Goal: Task Accomplishment & Management: Manage account settings

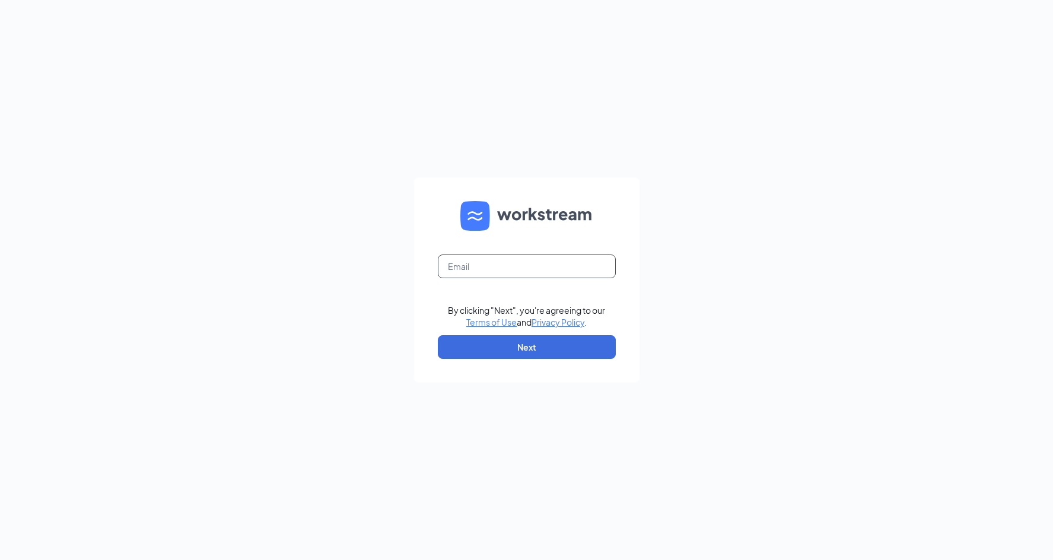
click at [507, 275] on input "text" at bounding box center [527, 267] width 178 height 24
click at [598, 265] on input "gina" at bounding box center [527, 267] width 178 height 24
click at [557, 268] on input "gina@charisrestasurantgrou.com" at bounding box center [527, 267] width 178 height 24
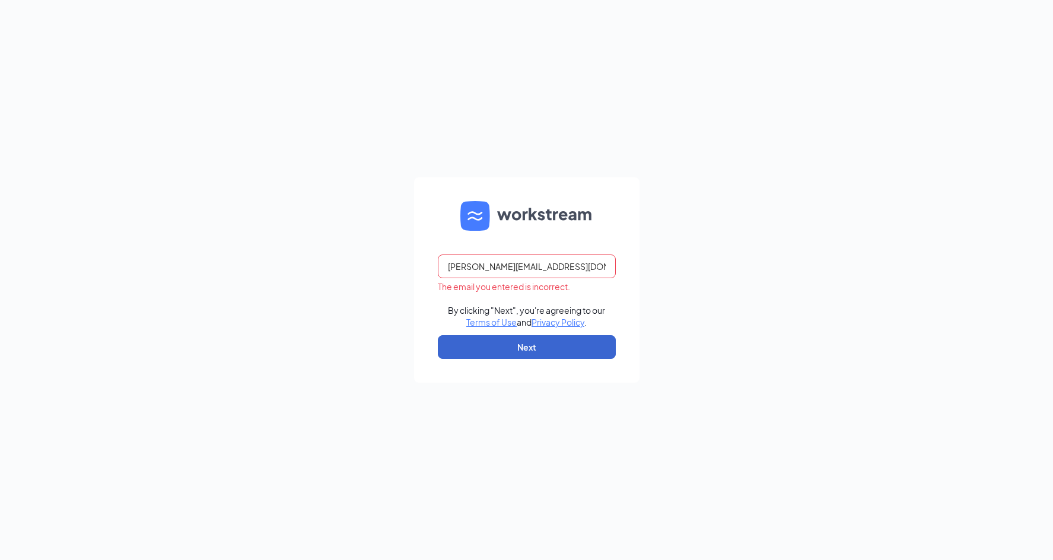
type input "gina@charisrestasurantgroup.com"
click at [508, 344] on button "Next" at bounding box center [527, 347] width 178 height 24
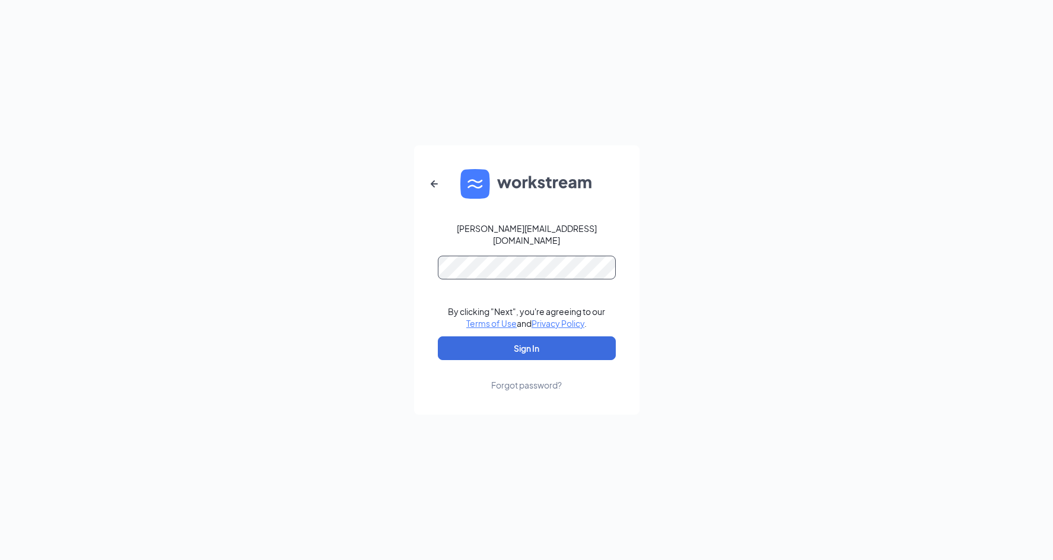
click at [438, 336] on button "Sign In" at bounding box center [527, 348] width 178 height 24
click at [0, 234] on html "gina@charisrestasurantgroup.com By clicking "Next", you're agreeing to our Term…" at bounding box center [526, 280] width 1053 height 560
click at [438, 336] on button "Sign In" at bounding box center [527, 348] width 178 height 24
click at [169, 278] on div "gina@charisrestasurantgroup.com By clicking "Next", you're agreeing to our Term…" at bounding box center [526, 280] width 1053 height 560
click at [553, 347] on button "Sign In" at bounding box center [527, 348] width 178 height 24
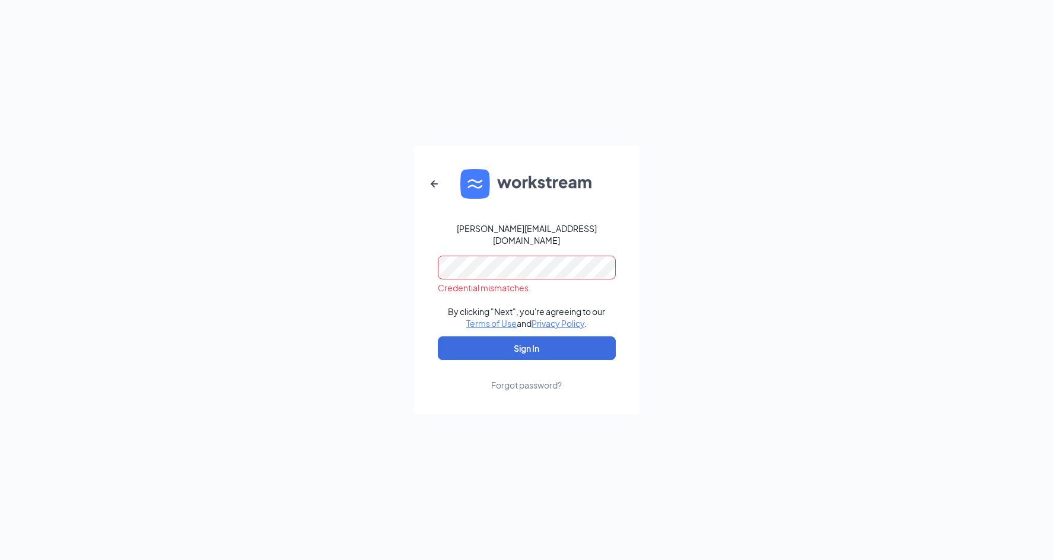
click at [0, 275] on html "gina@charisrestasurantgroup.com Credential mismatches. By clicking "Next", you'…" at bounding box center [526, 280] width 1053 height 560
click at [539, 417] on div "gina@charisrestasurantgroup.com Credential mismatches. By clicking "Next", you'…" at bounding box center [526, 280] width 1053 height 560
click at [95, 267] on div "gina@charisrestasurantgroup.com Credential mismatches. By clicking "Next", you'…" at bounding box center [526, 280] width 1053 height 560
click at [438, 336] on button "Sign In" at bounding box center [527, 348] width 178 height 24
click at [517, 379] on div "Forgot password?" at bounding box center [526, 385] width 71 height 12
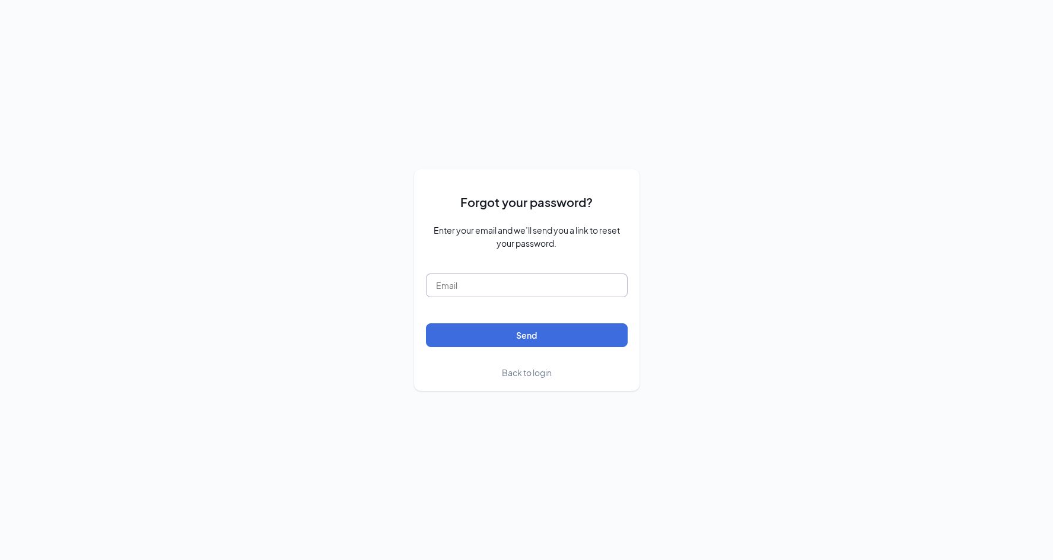
click at [502, 293] on input "text" at bounding box center [527, 286] width 202 height 24
type input "gina@charisrestaurantgroup.com"
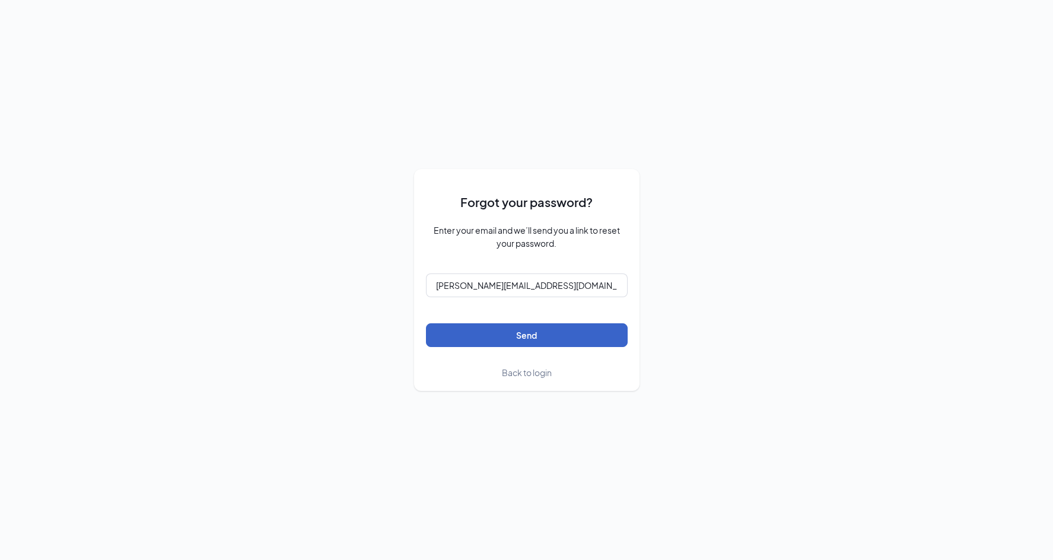
click at [492, 341] on button "Send" at bounding box center [527, 335] width 202 height 24
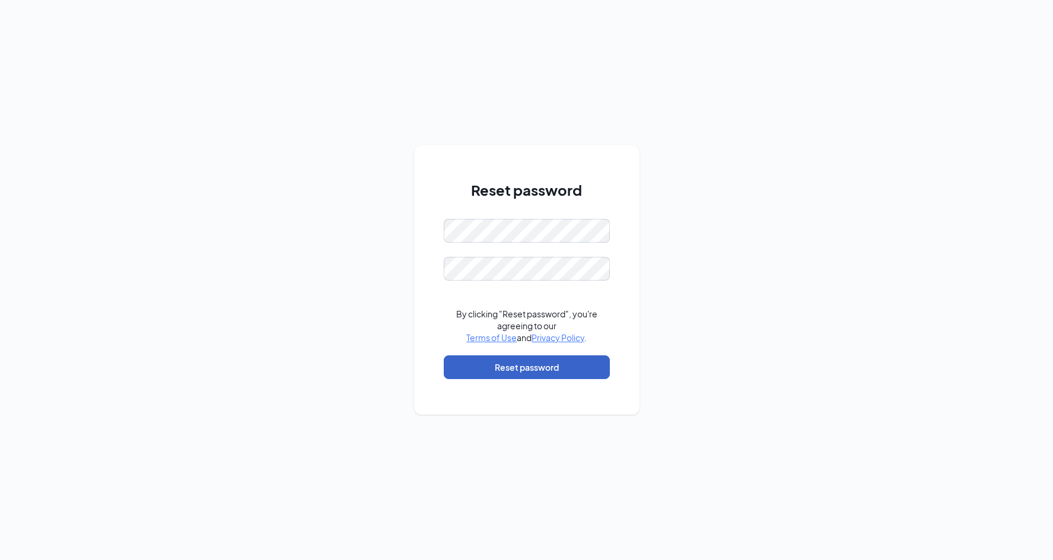
click at [565, 361] on button "Reset password" at bounding box center [527, 367] width 166 height 24
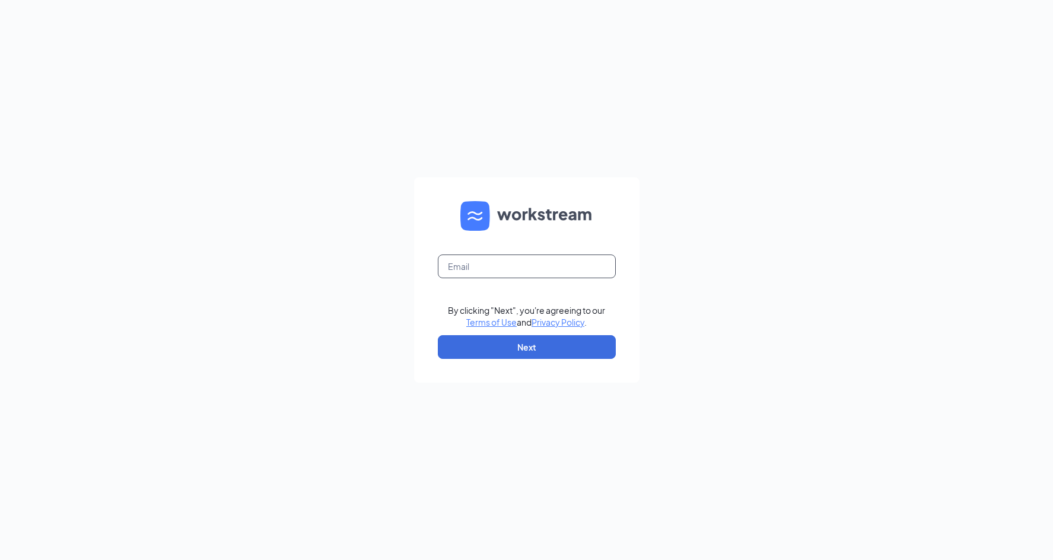
click at [496, 257] on input "text" at bounding box center [527, 267] width 178 height 24
type input "gina@charisrestaurantgroup.com"
click at [526, 350] on button "Next" at bounding box center [527, 347] width 178 height 24
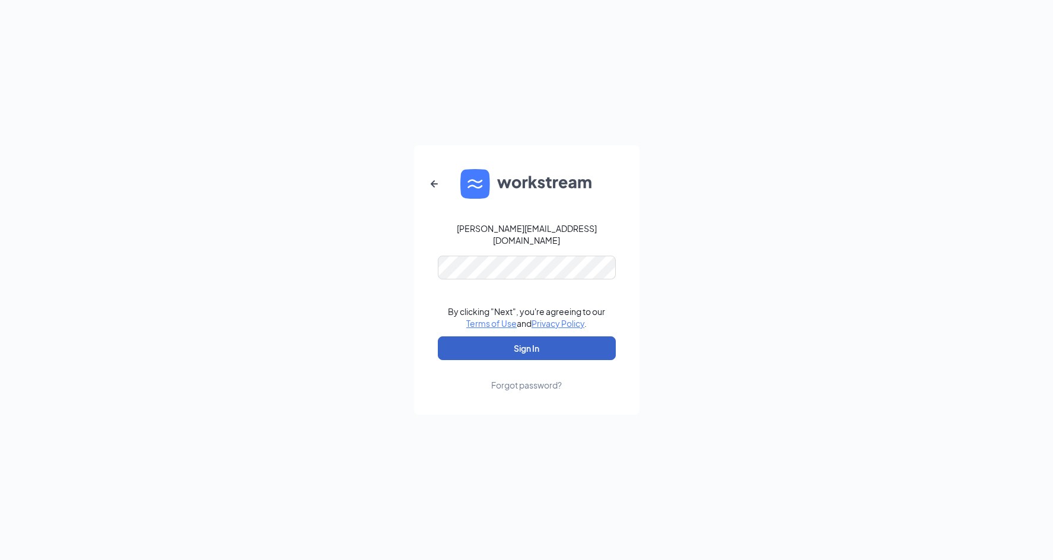
click at [570, 342] on button "Sign In" at bounding box center [527, 348] width 178 height 24
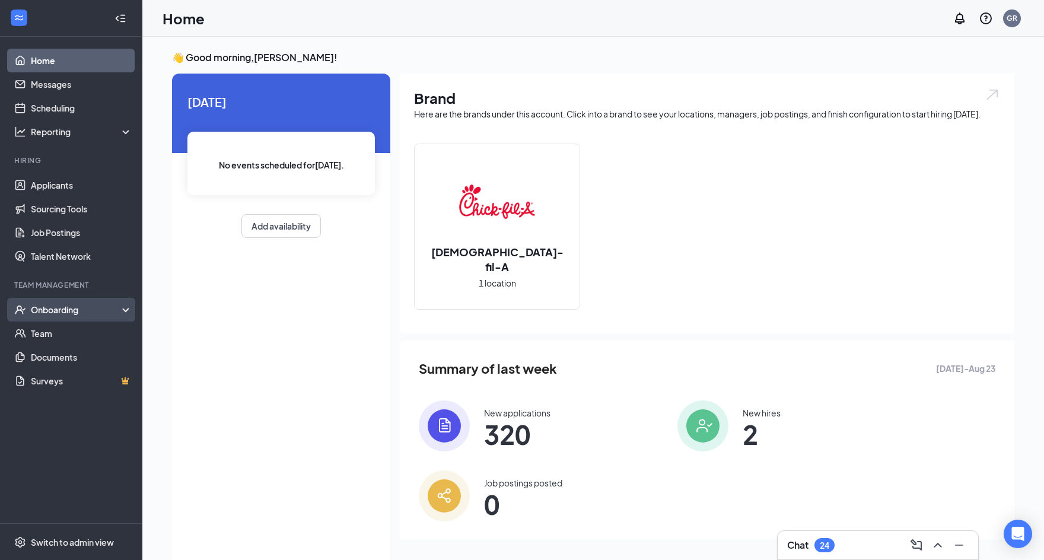
click at [72, 313] on div "Onboarding" at bounding box center [76, 310] width 91 height 12
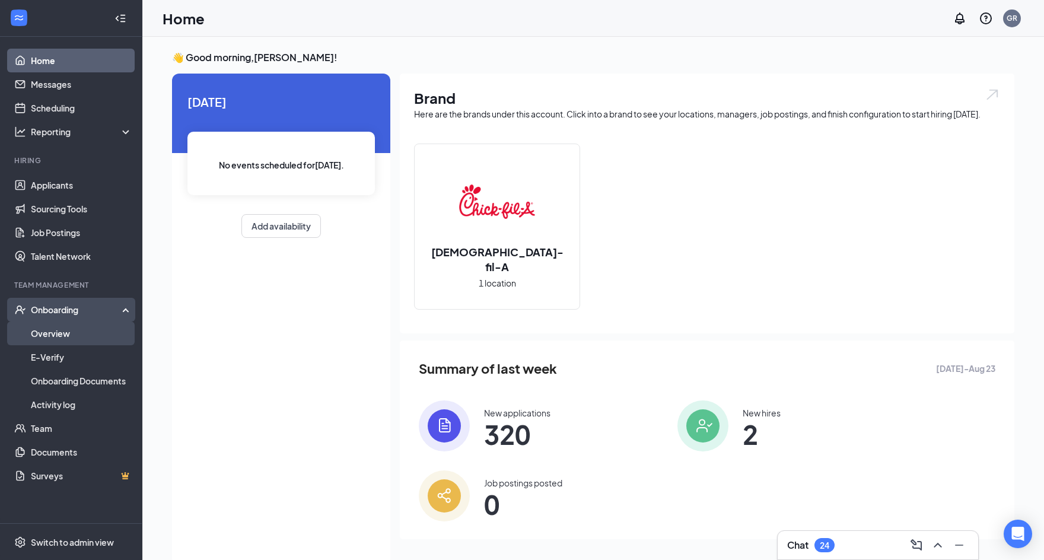
click at [78, 335] on link "Overview" at bounding box center [81, 334] width 101 height 24
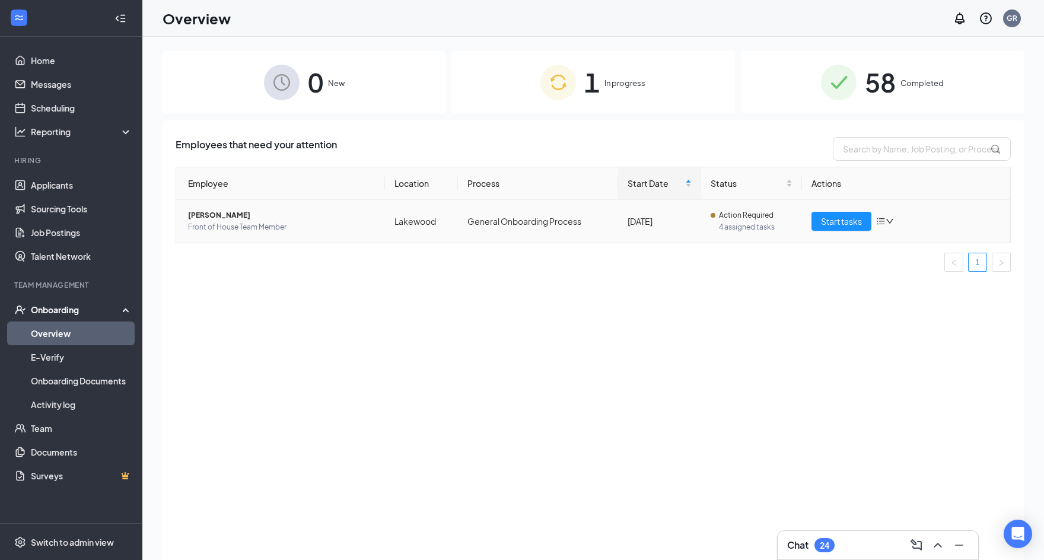
click at [228, 218] on span "Leslie Jeronimo" at bounding box center [281, 215] width 187 height 12
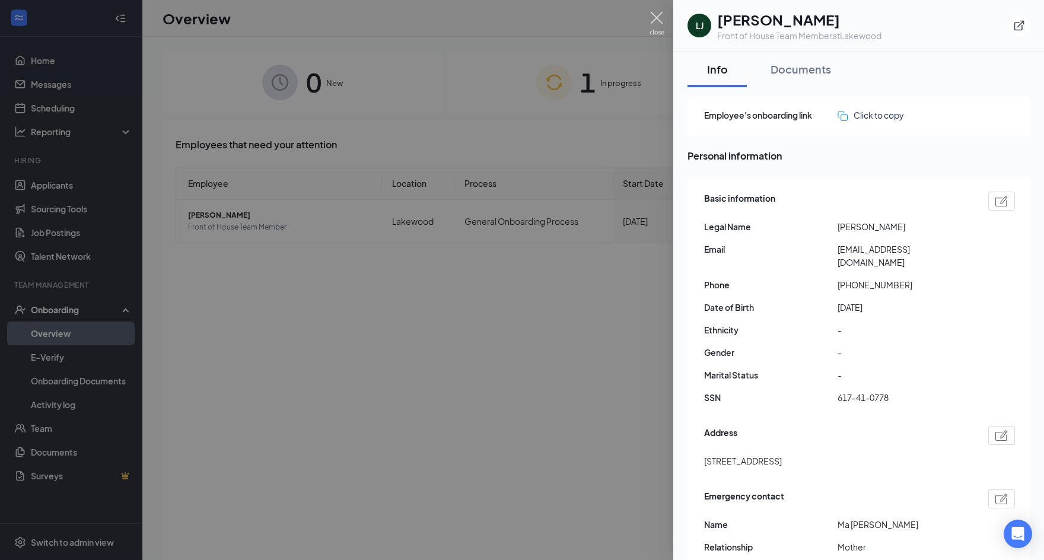
click at [658, 17] on img at bounding box center [657, 23] width 15 height 23
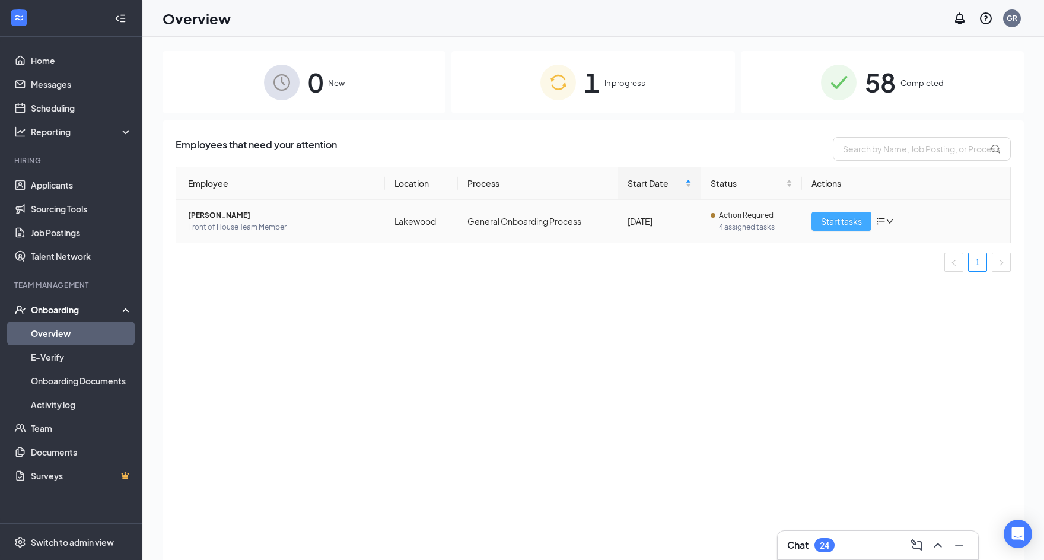
click at [842, 225] on span "Start tasks" at bounding box center [841, 221] width 41 height 13
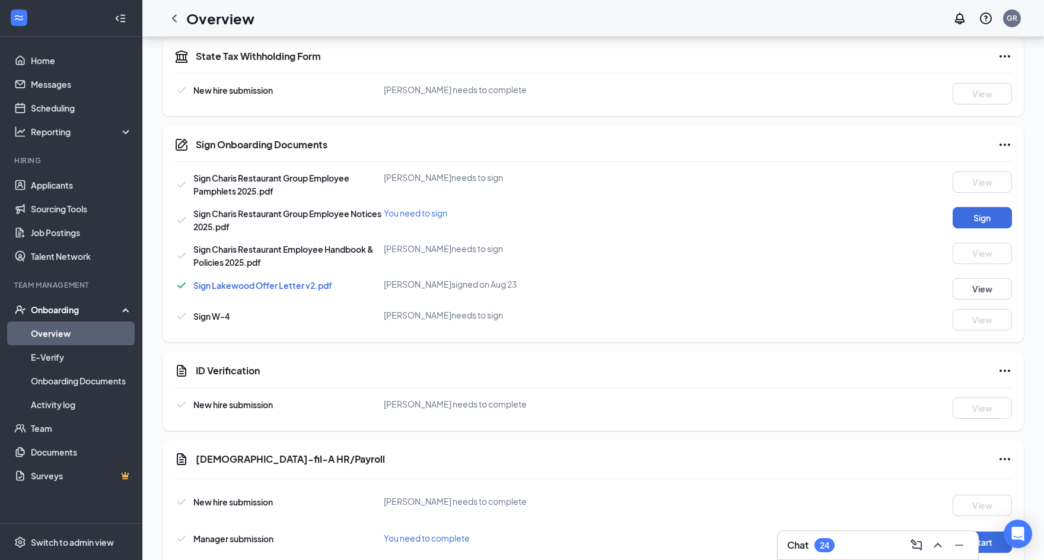
scroll to position [634, 0]
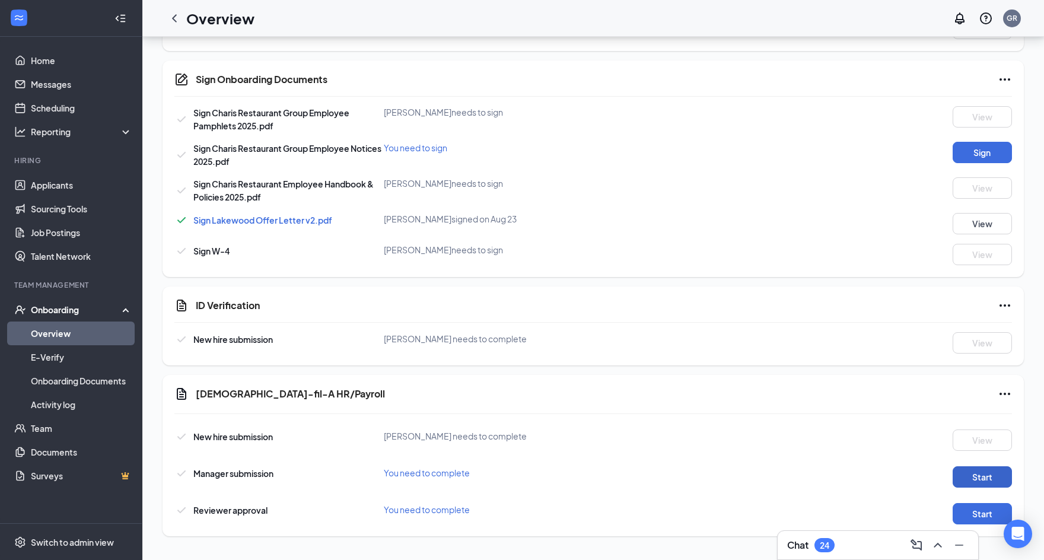
click at [967, 482] on button "Start" at bounding box center [982, 476] width 59 height 21
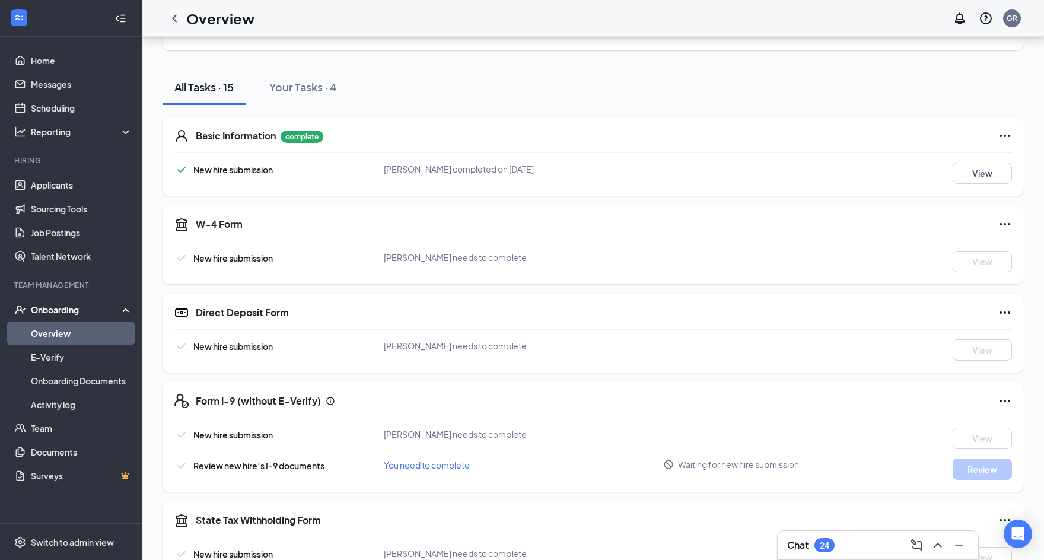
scroll to position [100, 0]
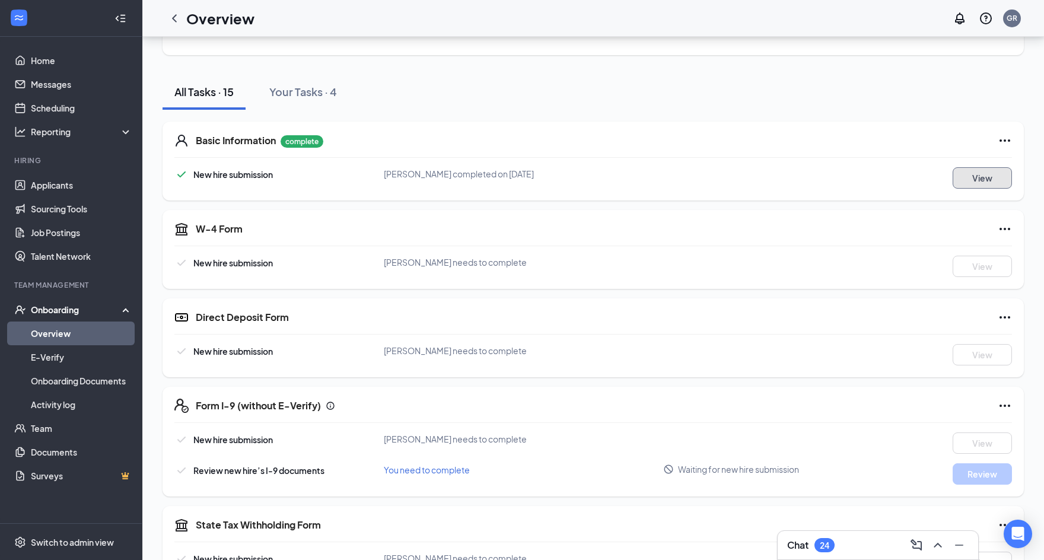
click at [987, 184] on button "View" at bounding box center [982, 177] width 59 height 21
